Goal: Task Accomplishment & Management: Use online tool/utility

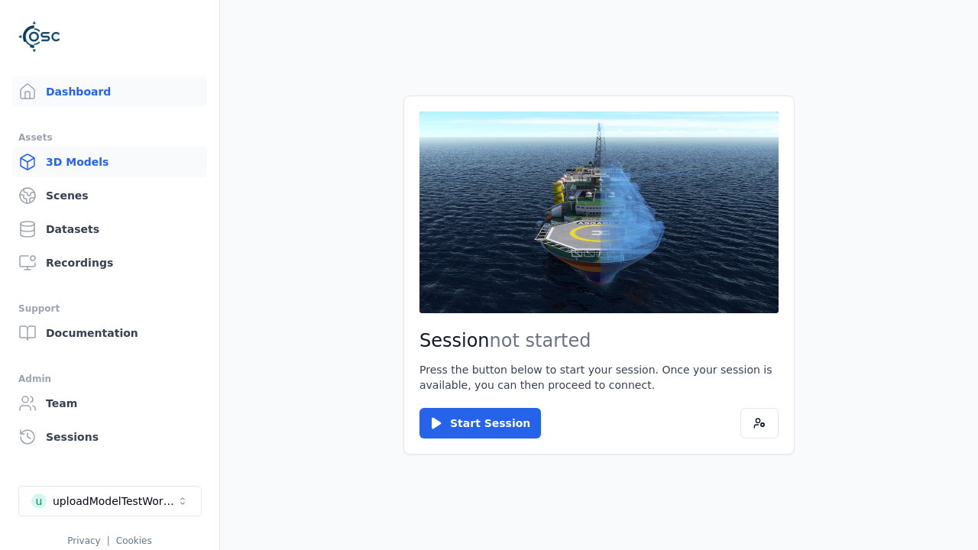
click at [109, 162] on link "3D Models" at bounding box center [109, 162] width 195 height 31
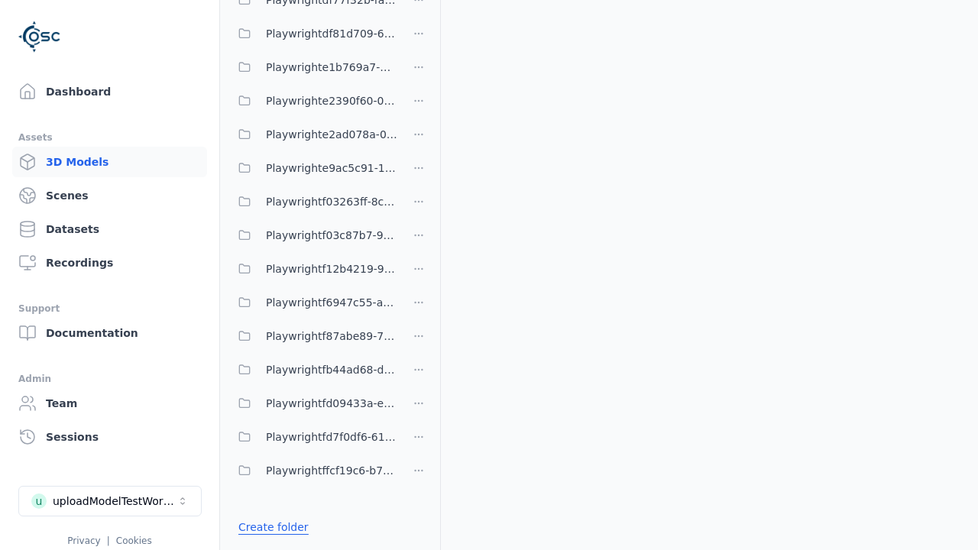
click at [273, 527] on link "Create folder" at bounding box center [273, 526] width 70 height 15
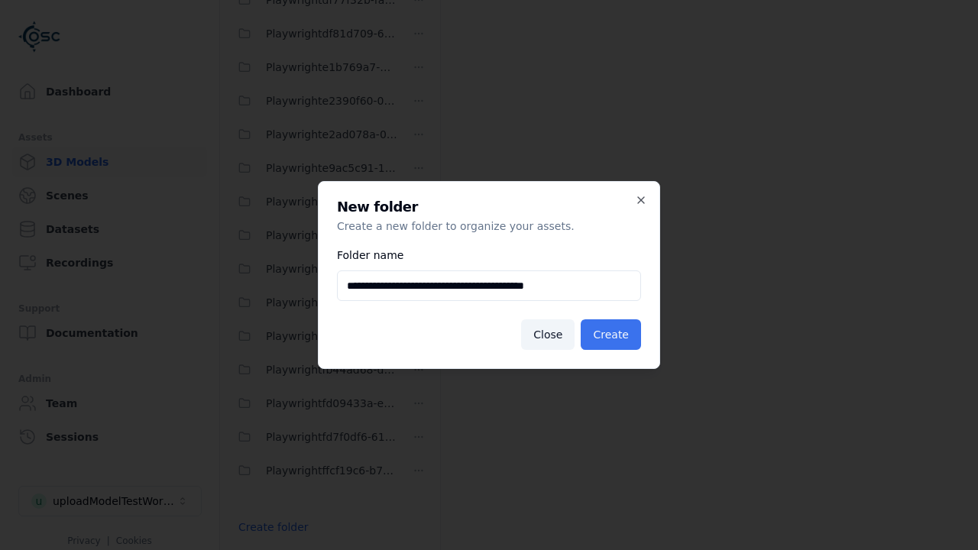
type input "**********"
click at [610, 335] on button "Create" at bounding box center [610, 334] width 60 height 31
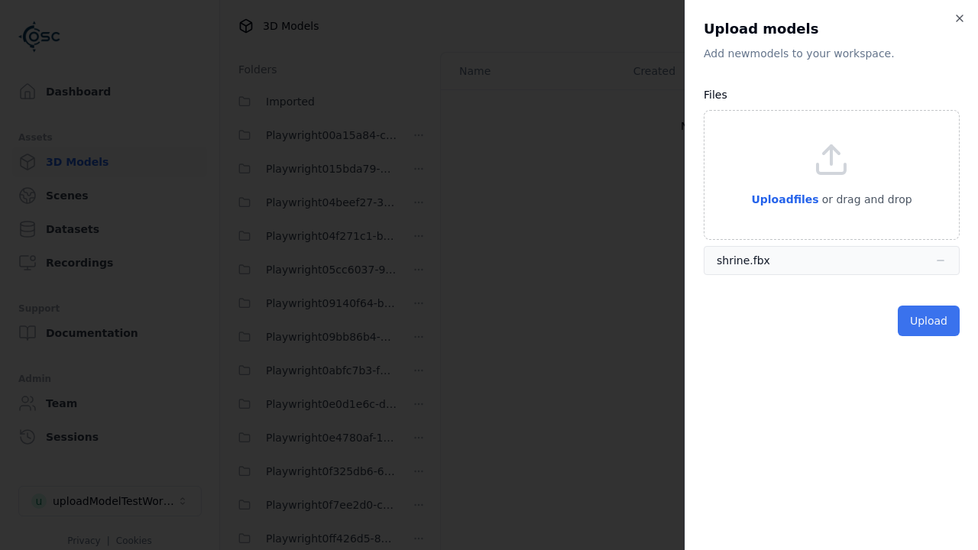
click at [928, 321] on button "Upload" at bounding box center [928, 320] width 62 height 31
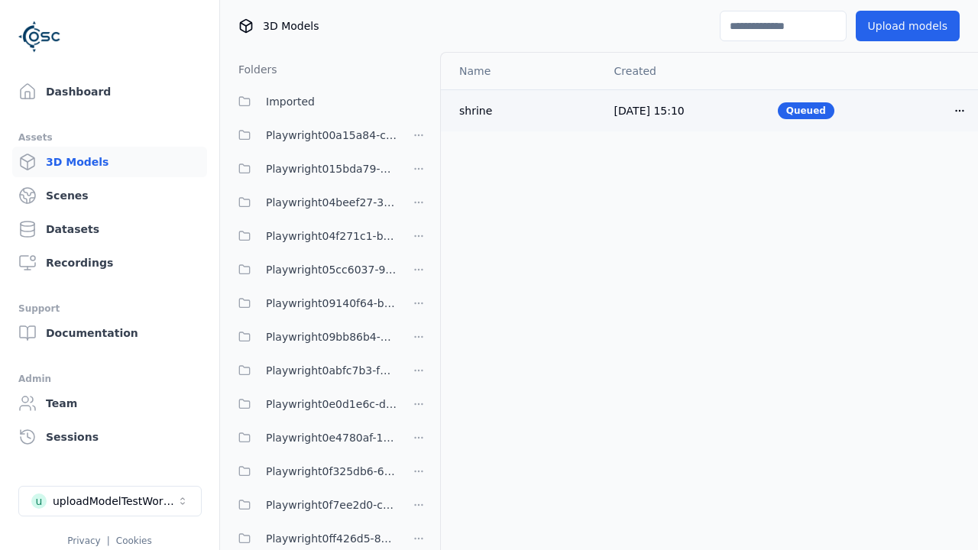
click at [959, 110] on html "Support Dashboard Assets 3D Models Scenes Datasets Recordings Support Documenta…" at bounding box center [489, 275] width 978 height 550
click at [926, 169] on div "Delete" at bounding box center [926, 169] width 90 height 24
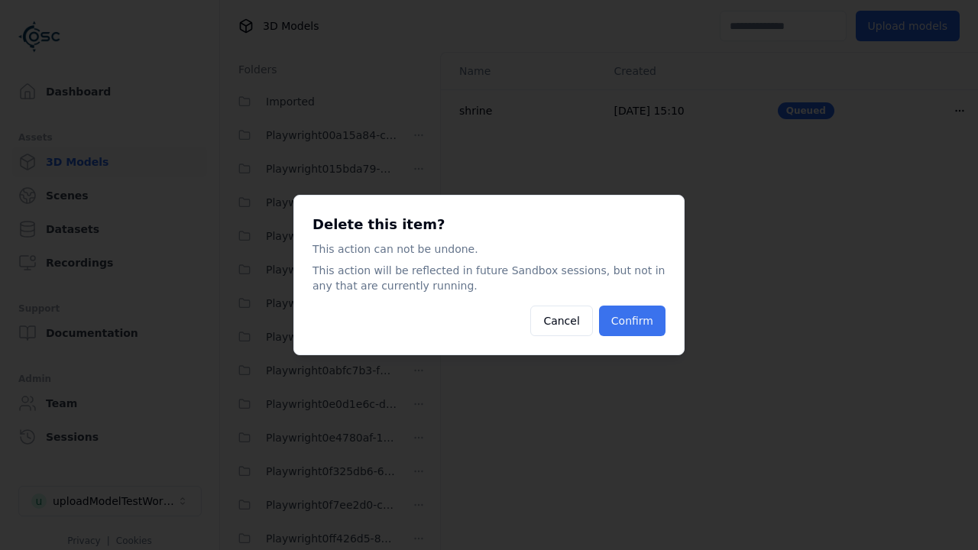
click at [631, 321] on button "Confirm" at bounding box center [632, 320] width 66 height 31
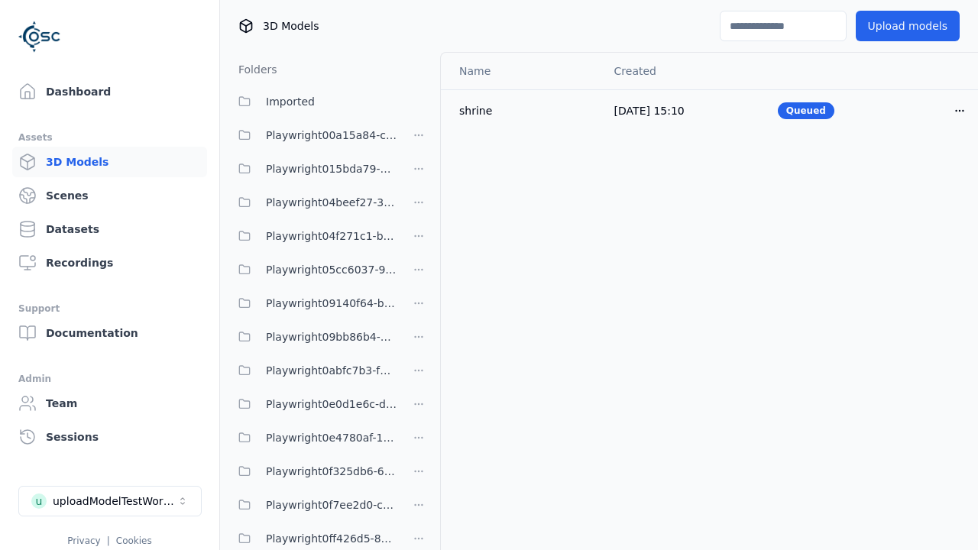
click at [419, 275] on html "Support Dashboard Assets 3D Models Scenes Datasets Recordings Support Documenta…" at bounding box center [489, 275] width 978 height 550
